Goal: Check status: Check status

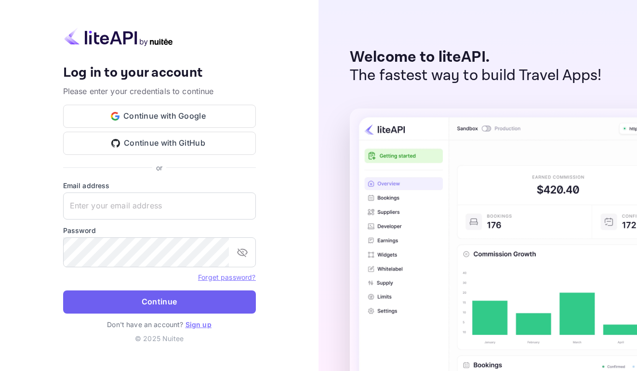
type input "[EMAIL_ADDRESS][DOMAIN_NAME]"
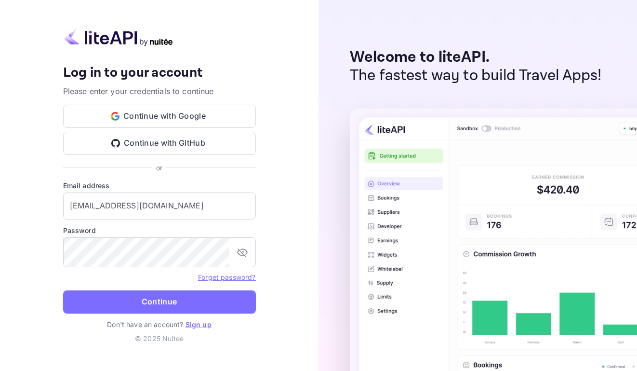
click at [213, 307] on button "Continue" at bounding box center [159, 301] width 193 height 23
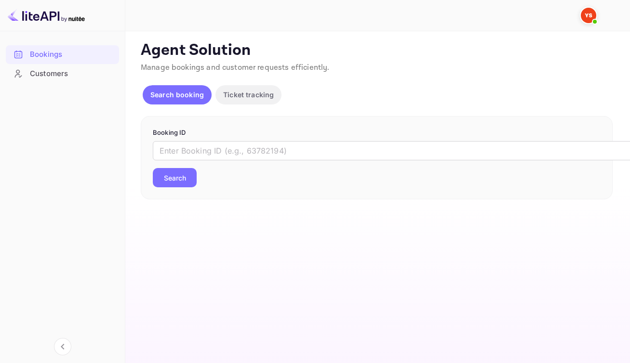
click at [265, 160] on input "text" at bounding box center [394, 150] width 482 height 19
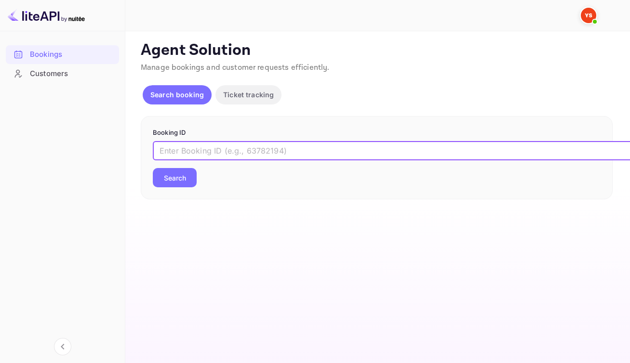
paste input "9551139"
type input "9551139"
click at [178, 187] on button "Search" at bounding box center [175, 177] width 44 height 19
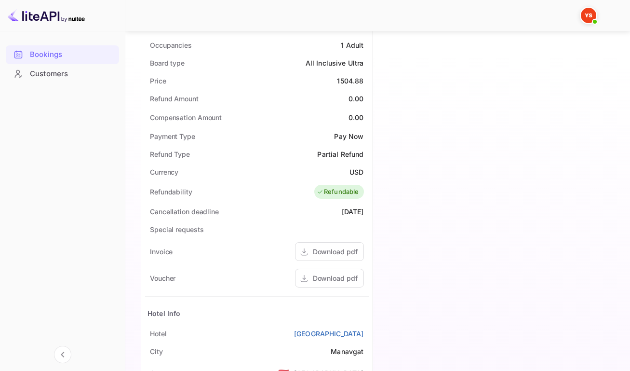
scroll to position [355, 0]
click at [333, 283] on div "Download pdf" at bounding box center [335, 278] width 45 height 10
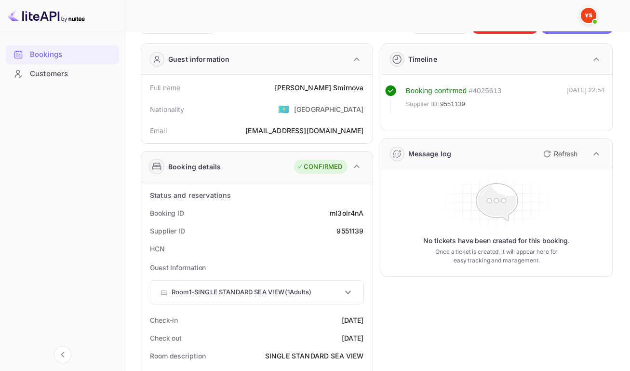
scroll to position [0, 0]
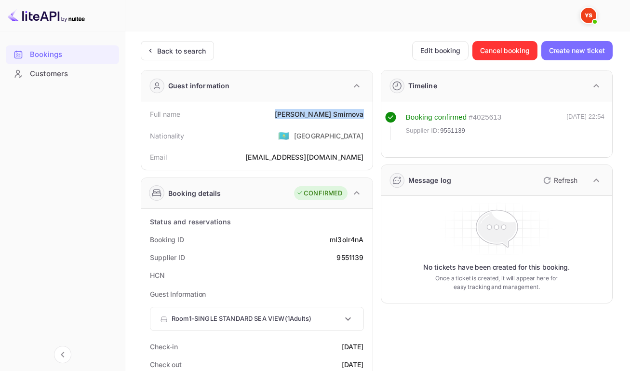
drag, startPoint x: 310, startPoint y: 115, endPoint x: 362, endPoint y: 119, distance: 52.6
click at [362, 119] on div "Full name [PERSON_NAME]" at bounding box center [257, 114] width 224 height 18
copy div "[PERSON_NAME]"
click at [345, 244] on div "mI3olr4nA" at bounding box center [347, 239] width 34 height 10
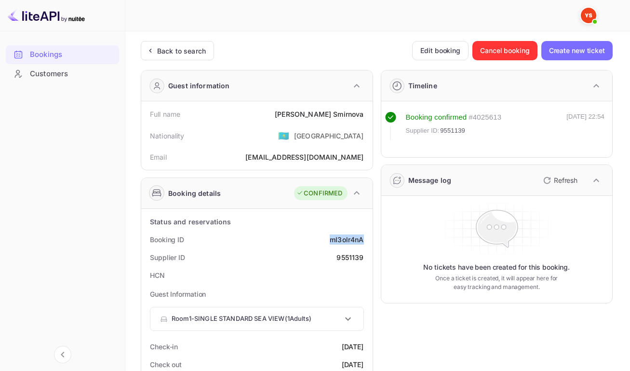
copy div "mI3olr4nA"
click at [345, 262] on div "9551139" at bounding box center [349, 257] width 27 height 10
copy div "9551139"
